Goal: Information Seeking & Learning: Learn about a topic

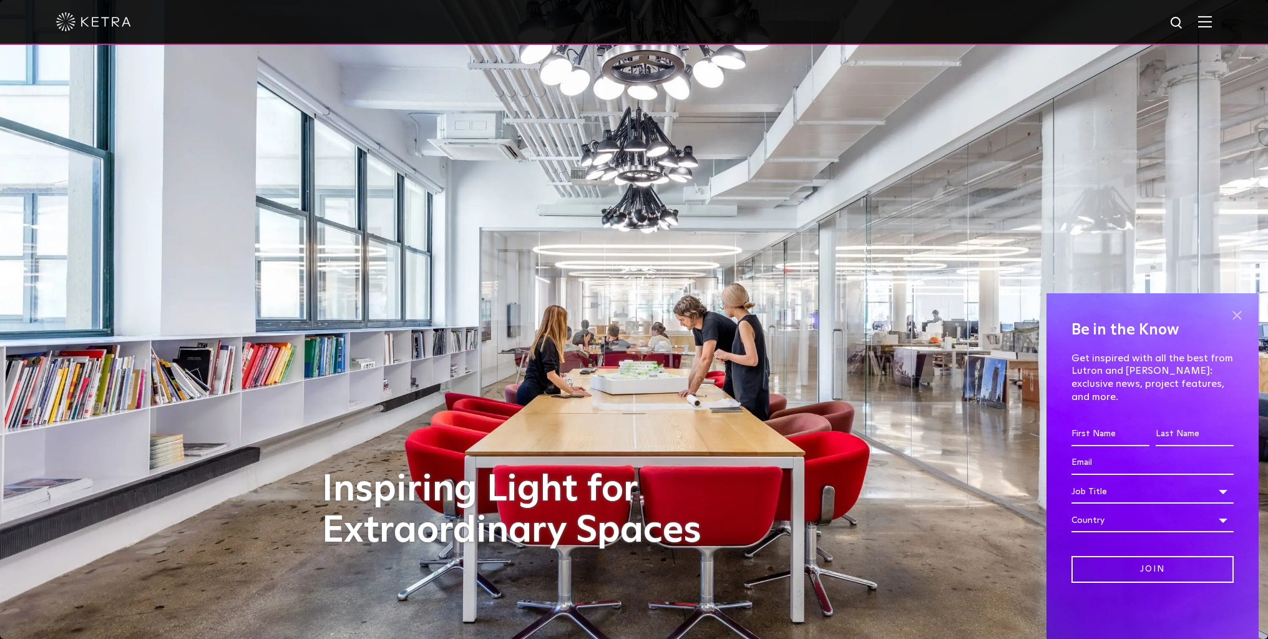
click at [1235, 325] on span at bounding box center [1237, 315] width 19 height 19
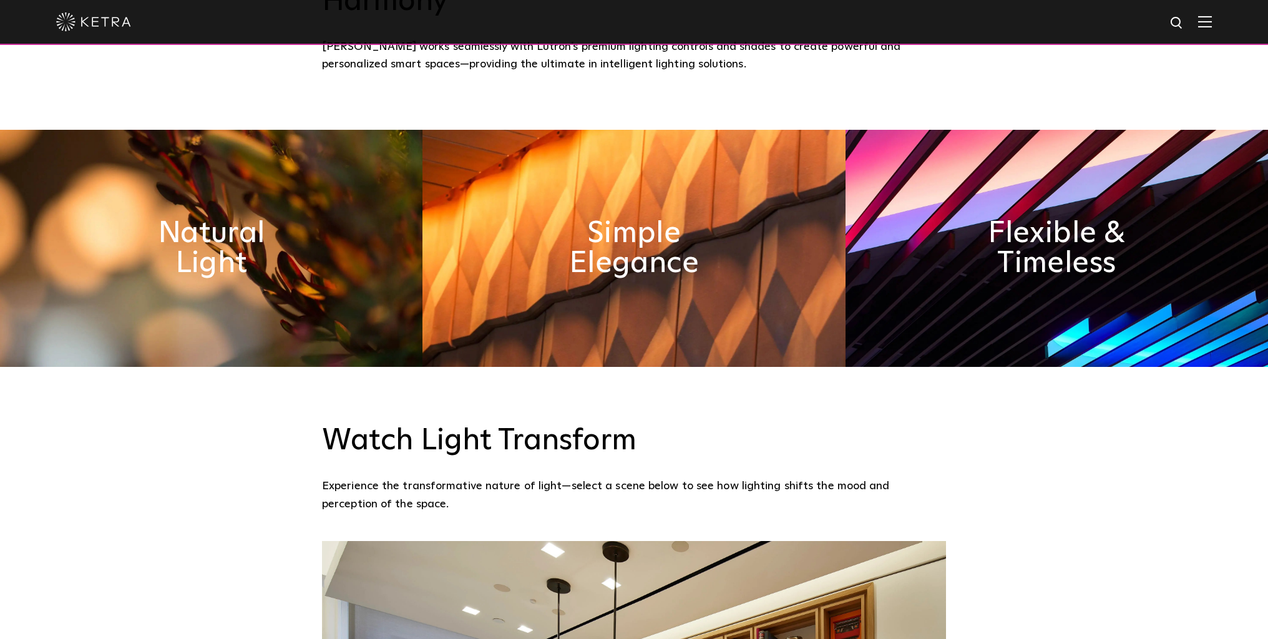
scroll to position [514, 0]
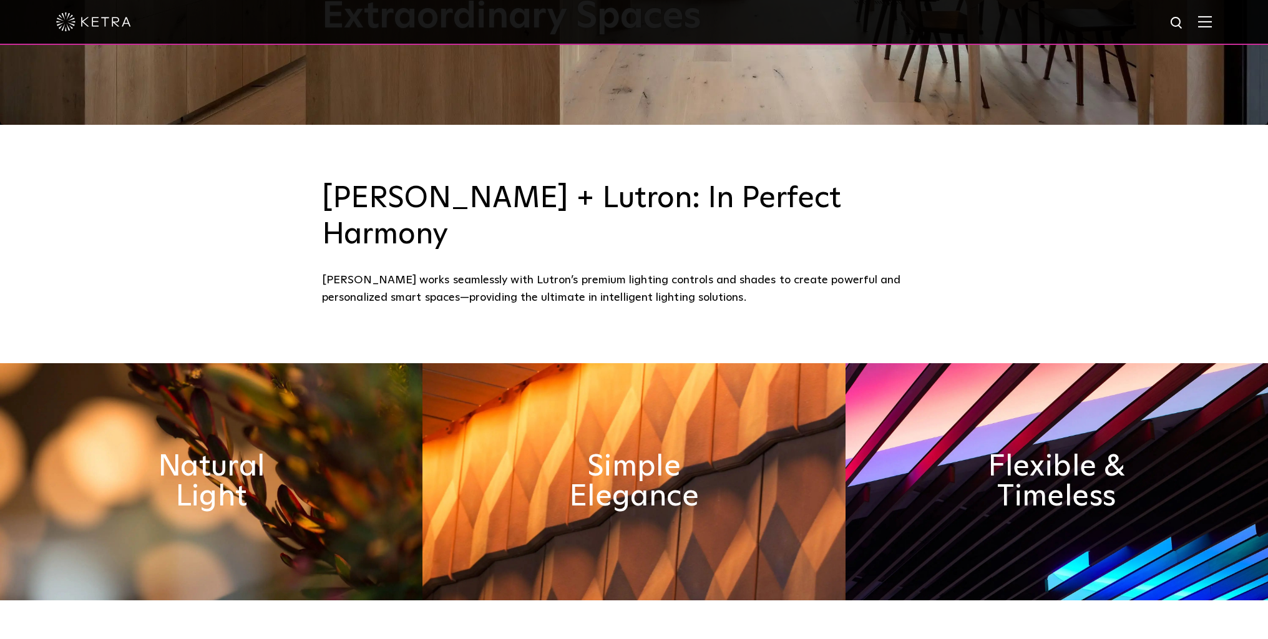
click at [1211, 27] on img at bounding box center [1205, 22] width 14 height 12
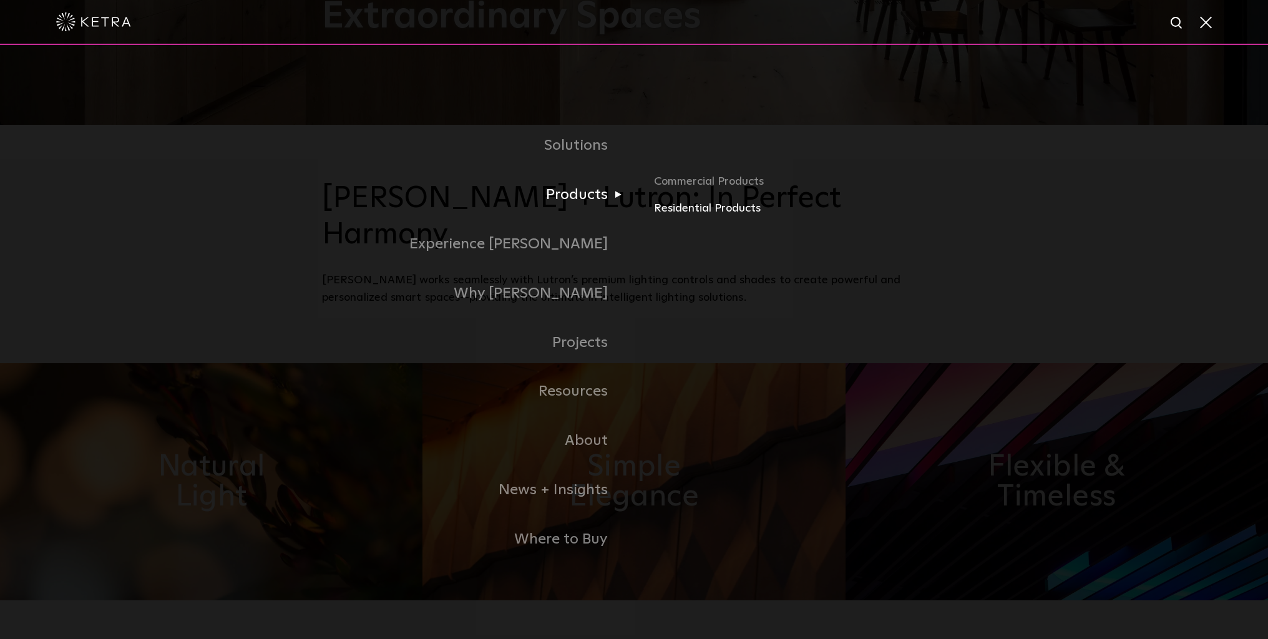
click at [700, 211] on link "Residential Products" at bounding box center [800, 209] width 292 height 18
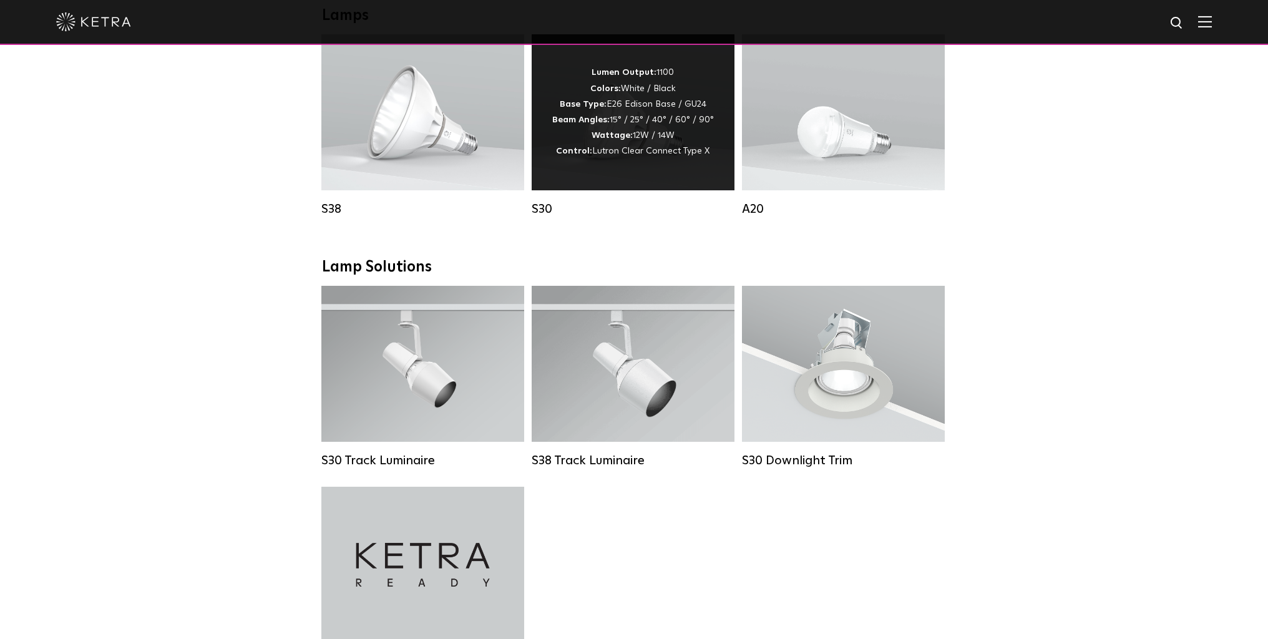
scroll to position [781, 0]
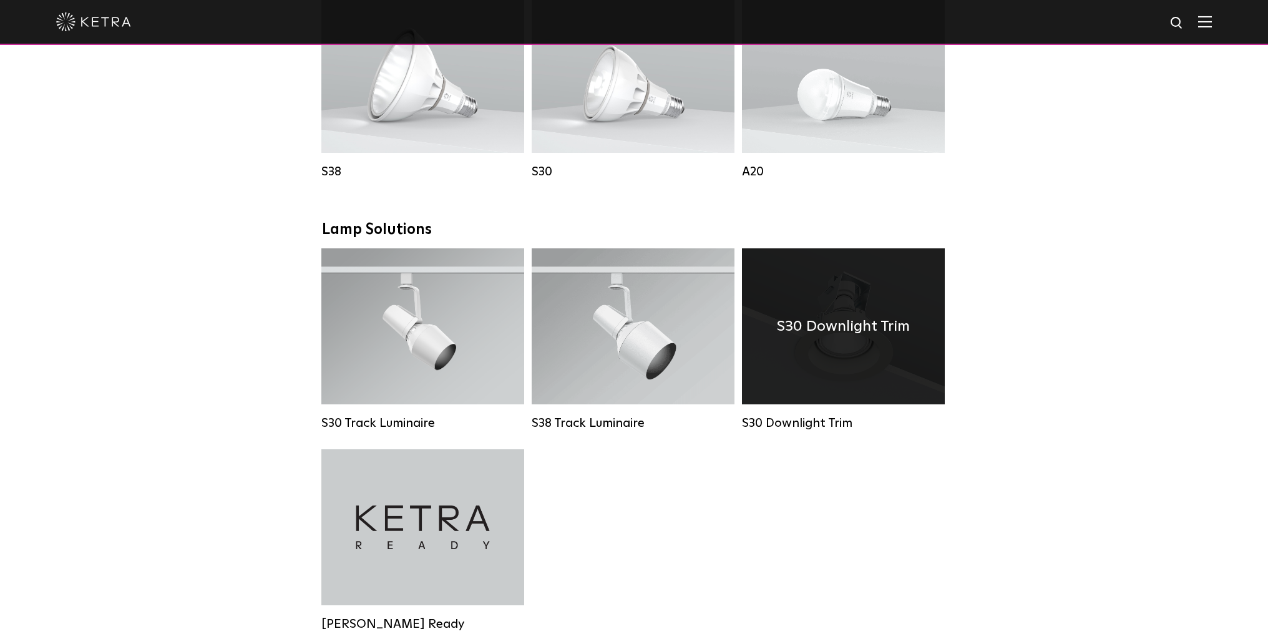
drag, startPoint x: 799, startPoint y: 436, endPoint x: 798, endPoint y: 426, distance: 9.4
click at [799, 431] on div "S30 Downlight Trim S30 Downlight Trim" at bounding box center [843, 348] width 210 height 201
click at [784, 406] on div "S30 Downlight Trim" at bounding box center [843, 339] width 203 height 182
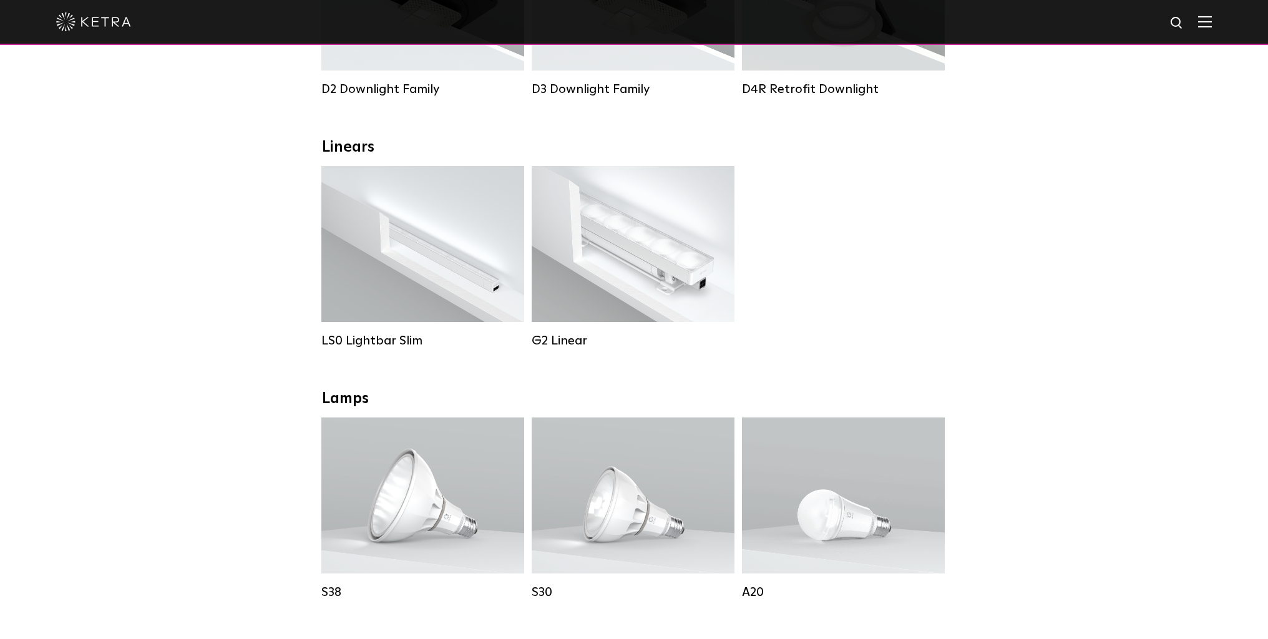
scroll to position [183, 0]
